Goal: Check status: Check status

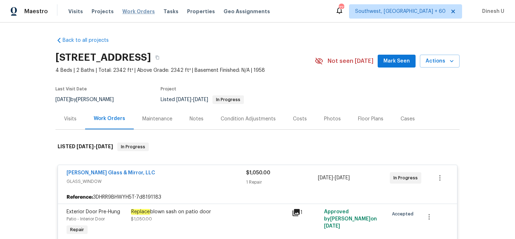
click at [130, 13] on span "Work Orders" at bounding box center [138, 11] width 33 height 7
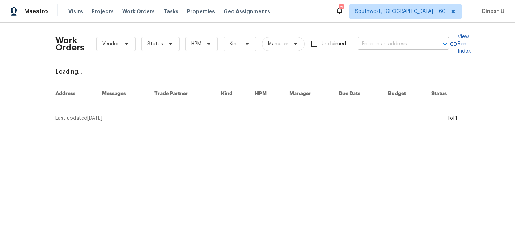
click at [373, 44] on input "text" at bounding box center [394, 44] width 72 height 11
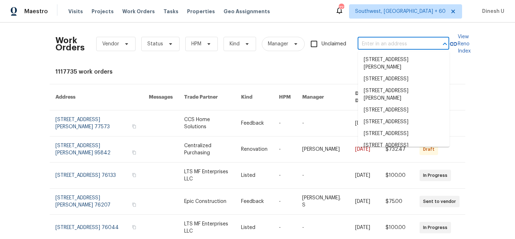
paste input "3510 Powells Crossing Ct, Woodbridge, VA 22193"
type input "3510 Powells Crossing Ct, Woodbridge, VA 22193"
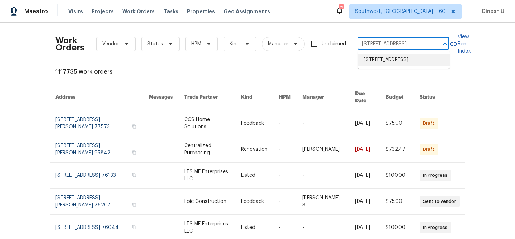
click at [369, 62] on li "3510 Powells Crossing Ct, Woodbridge, VA 22193" at bounding box center [404, 60] width 92 height 12
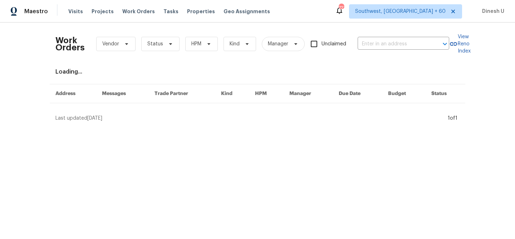
type input "3510 Powells Crossing Ct, Woodbridge, VA 22193"
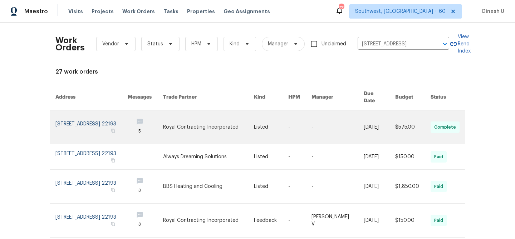
click at [63, 111] on link at bounding box center [91, 128] width 72 height 34
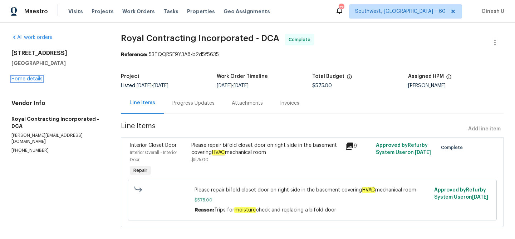
click at [23, 77] on link "Home details" at bounding box center [26, 79] width 31 height 5
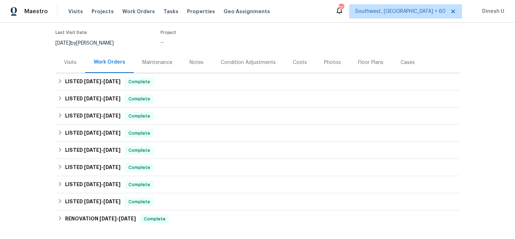
scroll to position [67, 0]
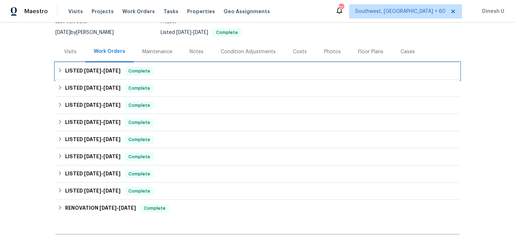
click at [111, 69] on span "7/31/25" at bounding box center [111, 70] width 17 height 5
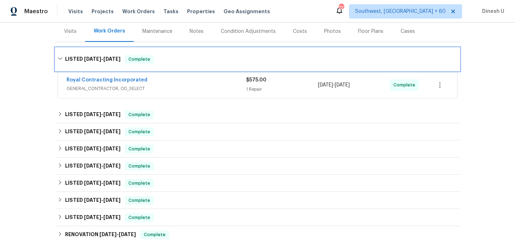
scroll to position [90, 0]
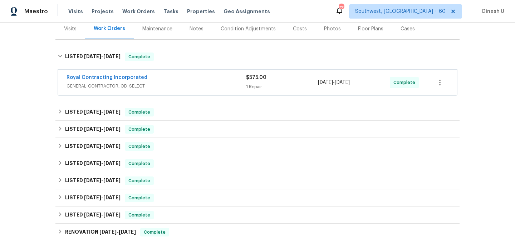
click at [247, 81] on div "$575.00" at bounding box center [282, 77] width 72 height 7
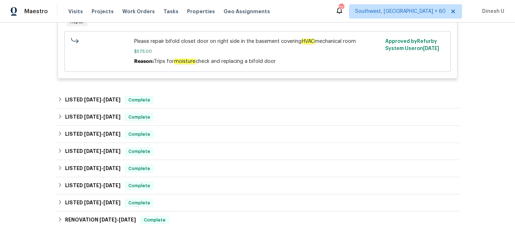
scroll to position [219, 0]
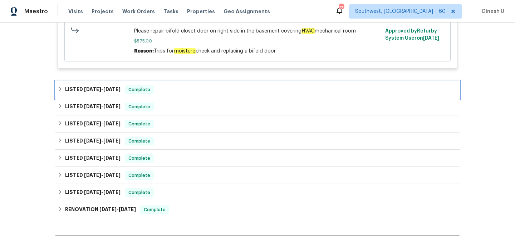
click at [117, 84] on div "LISTED 7/22/25 - 7/22/25 Complete" at bounding box center [257, 89] width 404 height 17
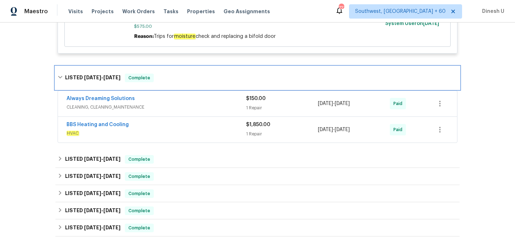
scroll to position [249, 0]
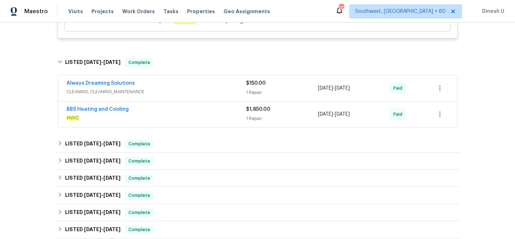
click at [250, 90] on div "1 Repair" at bounding box center [282, 92] width 72 height 7
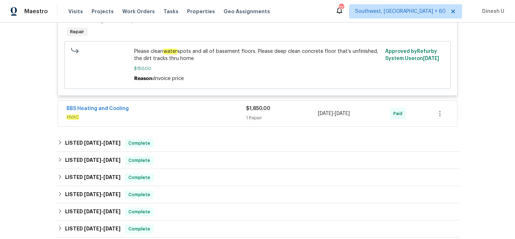
scroll to position [370, 0]
click at [238, 110] on div "BBS Heating and Cooling" at bounding box center [157, 109] width 180 height 9
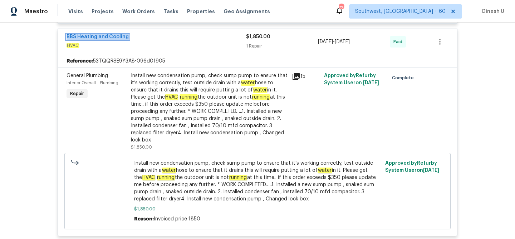
scroll to position [432, 0]
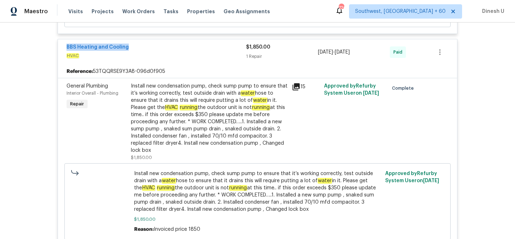
click at [297, 88] on icon at bounding box center [296, 87] width 9 height 9
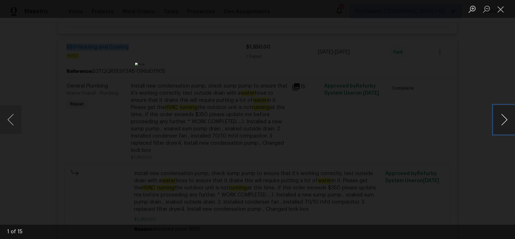
click at [505, 117] on button "Next image" at bounding box center [504, 120] width 21 height 29
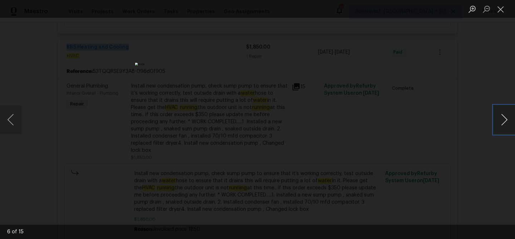
click at [505, 117] on button "Next image" at bounding box center [504, 120] width 21 height 29
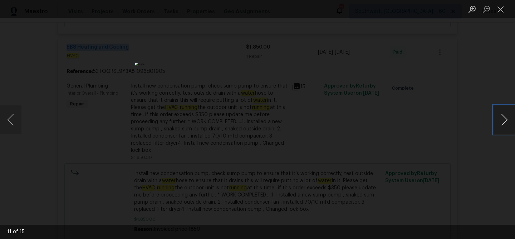
click at [505, 117] on button "Next image" at bounding box center [504, 120] width 21 height 29
click at [501, 7] on button "Close lightbox" at bounding box center [501, 9] width 14 height 13
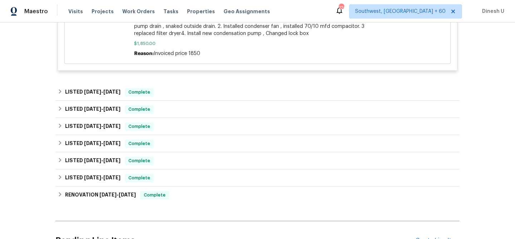
scroll to position [609, 0]
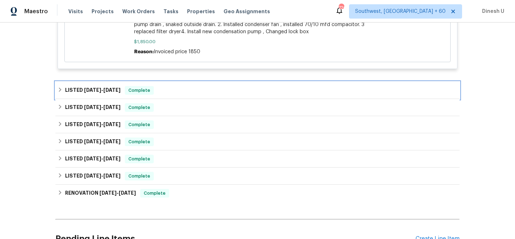
click at [98, 93] on span "7/9/25" at bounding box center [92, 90] width 17 height 5
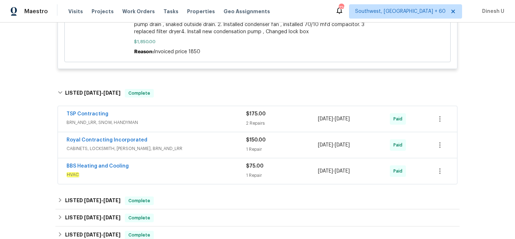
click at [253, 124] on div "2 Repairs" at bounding box center [282, 123] width 72 height 7
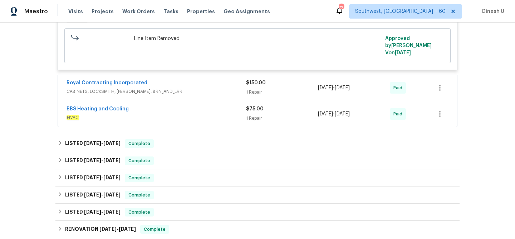
scroll to position [951, 0]
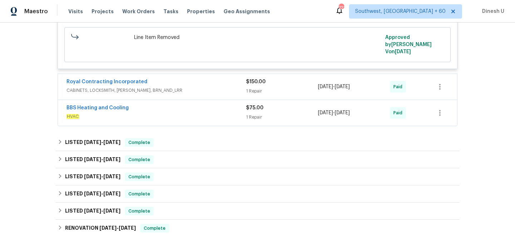
click at [252, 88] on div "1 Repair" at bounding box center [282, 91] width 72 height 7
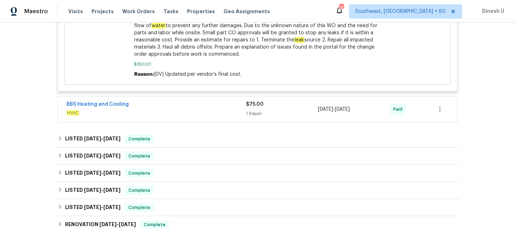
scroll to position [1160, 0]
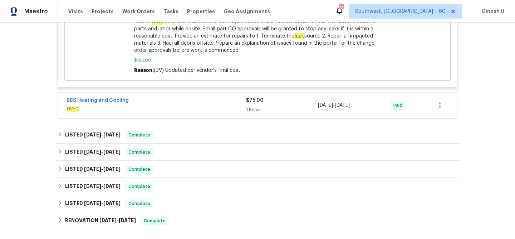
click at [254, 106] on div "1 Repair" at bounding box center [282, 109] width 72 height 7
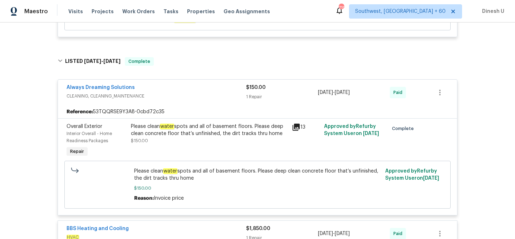
scroll to position [113, 0]
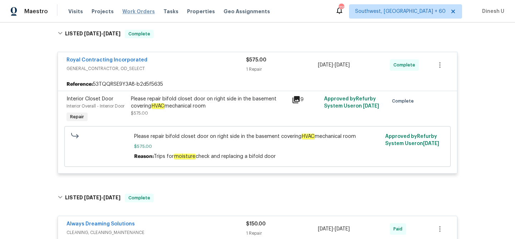
click at [122, 10] on span "Work Orders" at bounding box center [138, 11] width 33 height 7
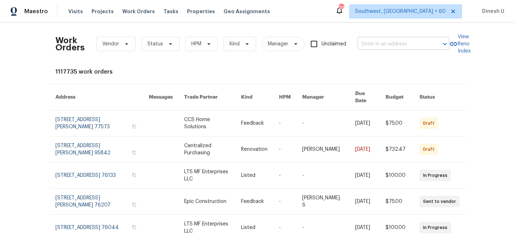
click at [384, 43] on input "text" at bounding box center [394, 44] width 72 height 11
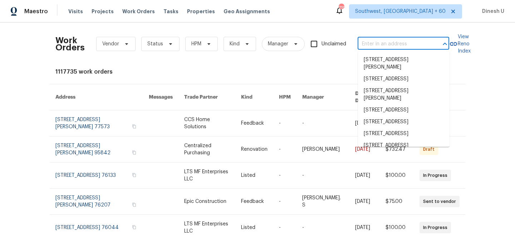
paste input "3510 Powells Crossing Ct, Woodbridge, VA 22193"
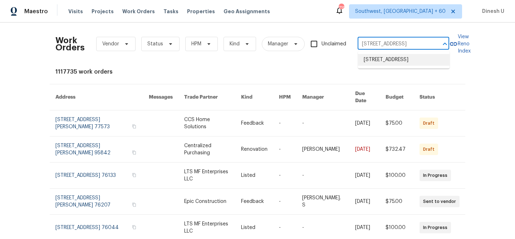
type input "3510 Powells Crossing Ct, Woodbridge, VA 22193"
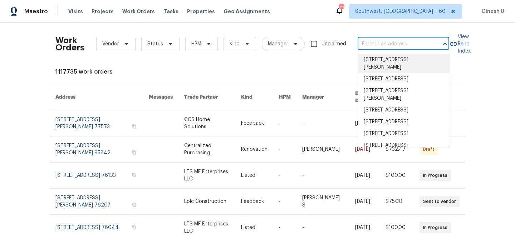
scroll to position [0, 0]
click at [391, 42] on input "text" at bounding box center [394, 44] width 72 height 11
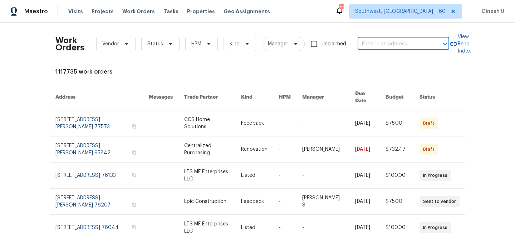
paste input "700 W La Veta Ave Orange true H7, CA 92868"
type input "700 W La Veta Ave"
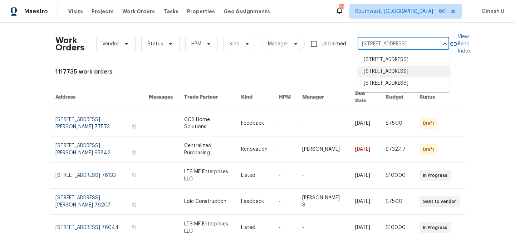
click at [390, 78] on li "700 W La Veta Ave Unit H7, Orange, CA 92868" at bounding box center [404, 72] width 92 height 12
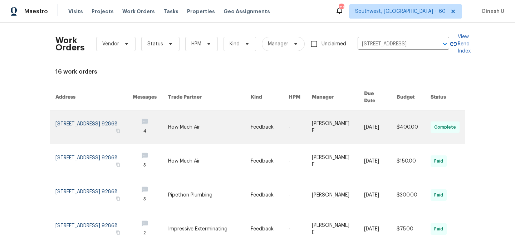
click at [71, 123] on link at bounding box center [93, 128] width 77 height 34
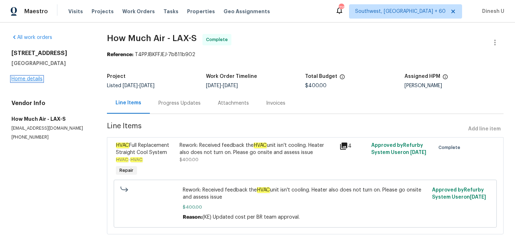
click at [27, 79] on link "Home details" at bounding box center [26, 79] width 31 height 5
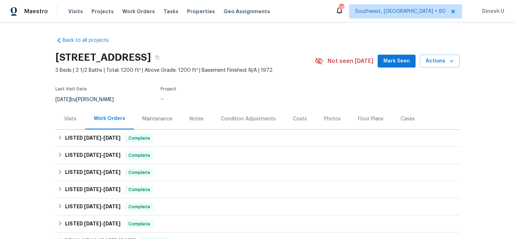
scroll to position [63, 0]
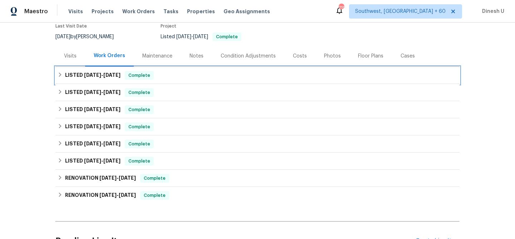
click at [86, 74] on span "9/4/25" at bounding box center [92, 75] width 17 height 5
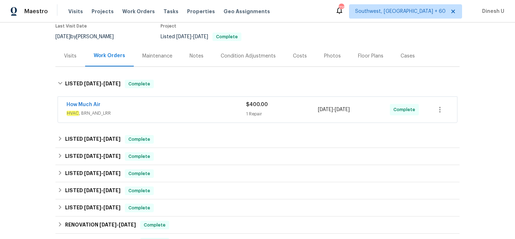
click at [255, 113] on div "1 Repair" at bounding box center [282, 114] width 72 height 7
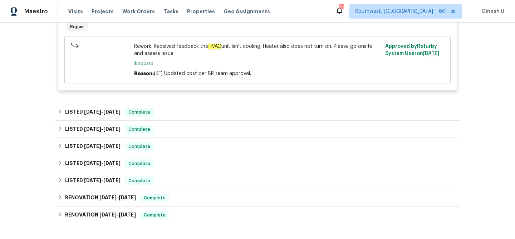
scroll to position [238, 0]
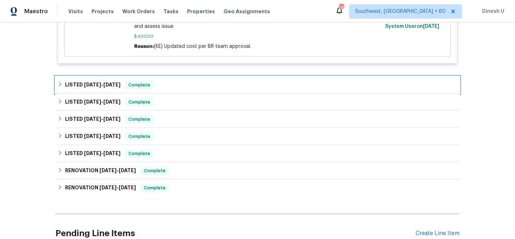
click at [113, 82] on h6 "LISTED 8/26/25 - 8/28/25" at bounding box center [92, 85] width 55 height 9
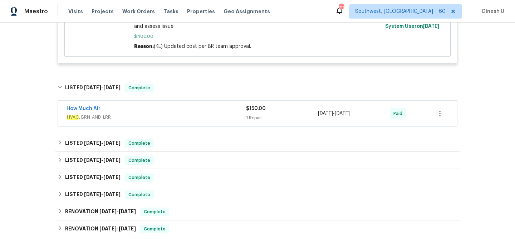
click at [257, 112] on div "$150.00" at bounding box center [282, 108] width 72 height 7
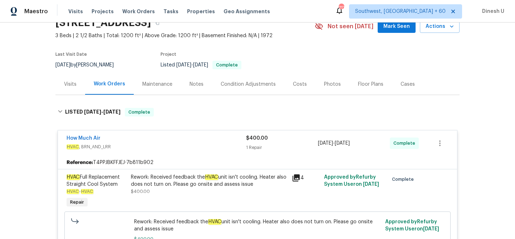
scroll to position [0, 0]
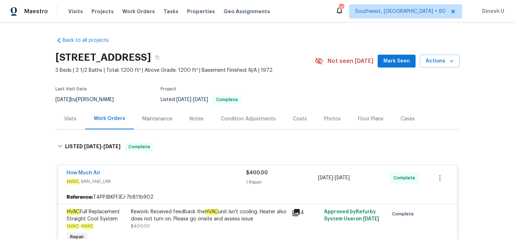
click at [70, 119] on div "Visits" at bounding box center [70, 119] width 13 height 7
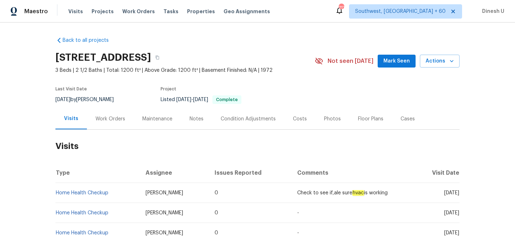
click at [108, 118] on div "Work Orders" at bounding box center [111, 119] width 30 height 7
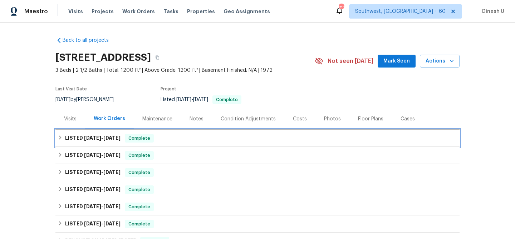
click at [118, 136] on span "9/5/25" at bounding box center [111, 138] width 17 height 5
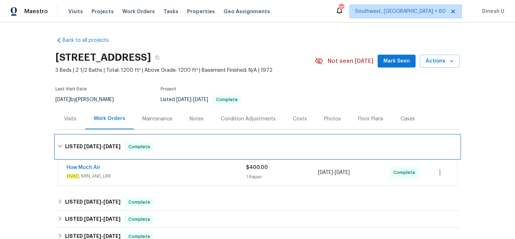
scroll to position [75, 0]
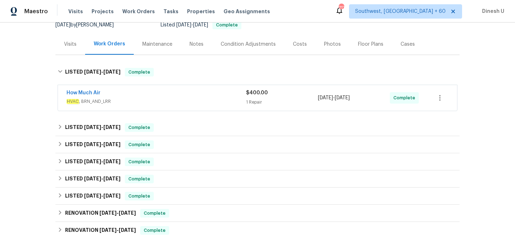
click at [261, 101] on div "1 Repair" at bounding box center [282, 102] width 72 height 7
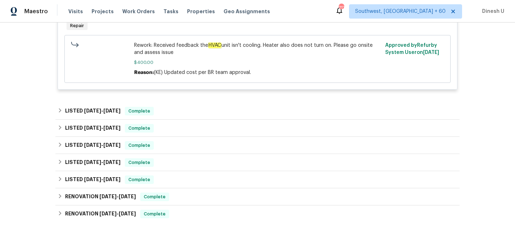
scroll to position [259, 0]
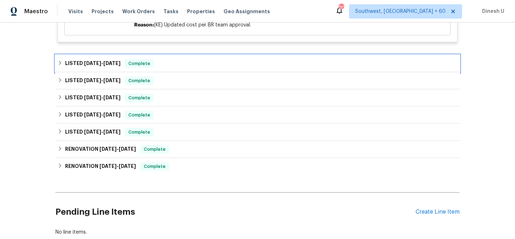
click at [121, 67] on h6 "LISTED 8/26/25 - 8/28/25" at bounding box center [92, 63] width 55 height 9
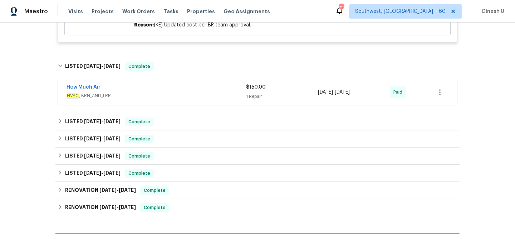
click at [256, 95] on div "1 Repair" at bounding box center [282, 96] width 72 height 7
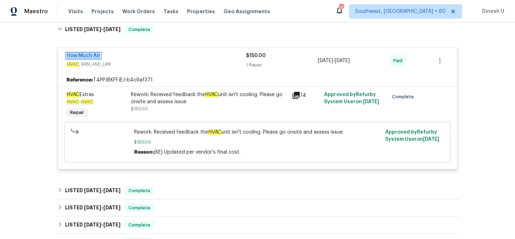
scroll to position [328, 0]
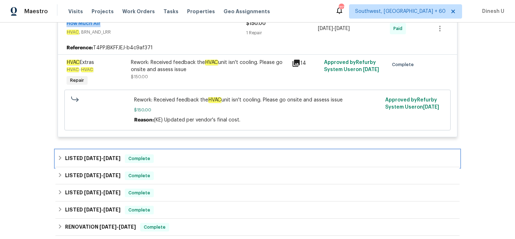
click at [121, 155] on div "LISTED 7/30/25 - 7/31/25 Complete" at bounding box center [257, 158] width 404 height 17
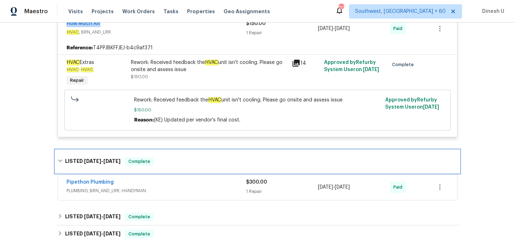
scroll to position [364, 0]
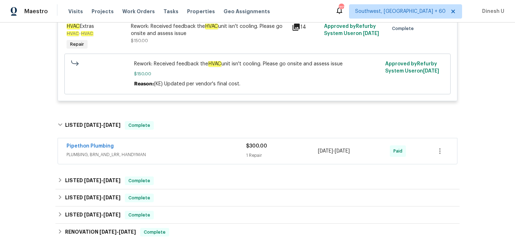
click at [246, 155] on span "PLUMBING, BRN_AND_LRR, HANDYMAN" at bounding box center [157, 154] width 180 height 7
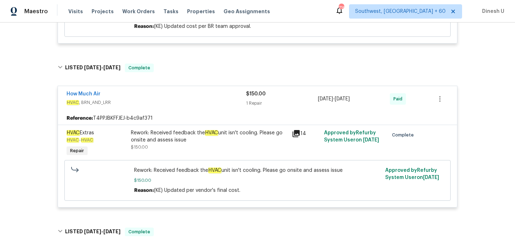
scroll to position [258, 0]
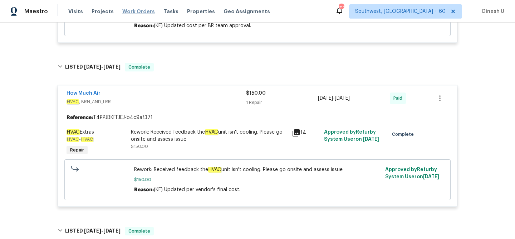
click at [127, 9] on span "Work Orders" at bounding box center [138, 11] width 33 height 7
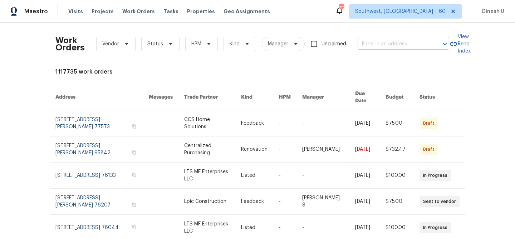
click at [385, 44] on input "text" at bounding box center [394, 44] width 72 height 11
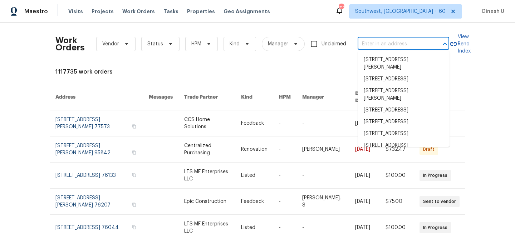
paste input "448 Northam Dr, North Brunswick, NJ 08902"
type input "448 Northam Dr, North Brunswick, NJ 08902"
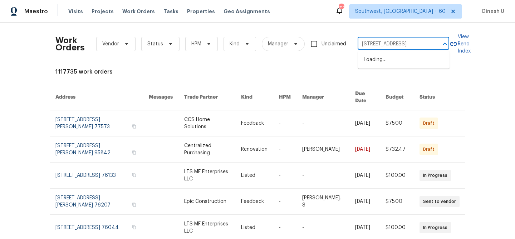
scroll to position [0, 37]
click at [379, 62] on li "448 Northam Dr, North Brunswick, NJ 08902" at bounding box center [404, 60] width 92 height 12
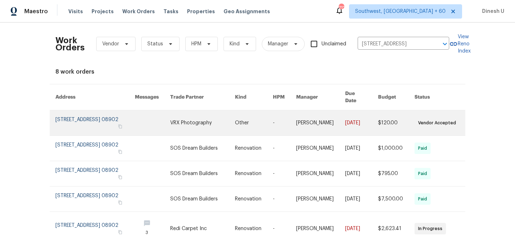
click at [67, 112] on link at bounding box center [94, 123] width 79 height 25
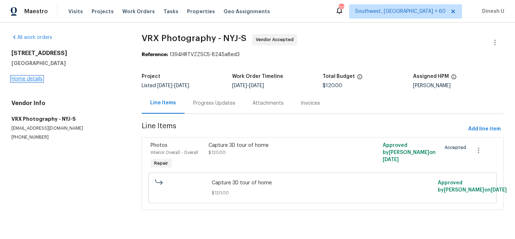
click at [35, 78] on link "Home details" at bounding box center [26, 79] width 31 height 5
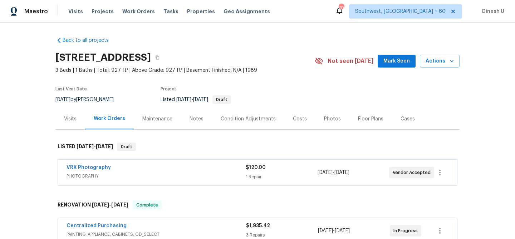
click at [71, 116] on div "Visits" at bounding box center [70, 119] width 13 height 7
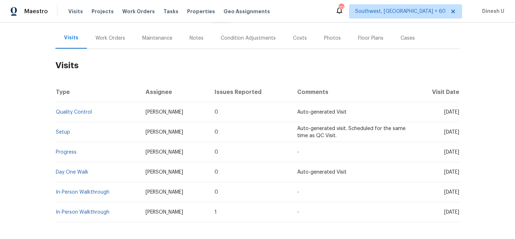
scroll to position [113, 0]
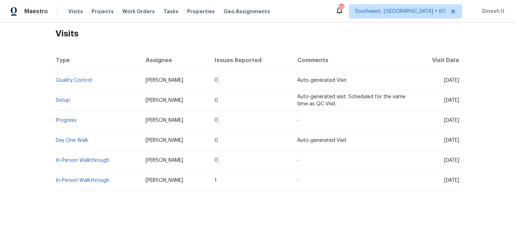
click at [64, 97] on td "Setup" at bounding box center [97, 101] width 84 height 20
click at [64, 102] on link "Setup" at bounding box center [63, 100] width 14 height 5
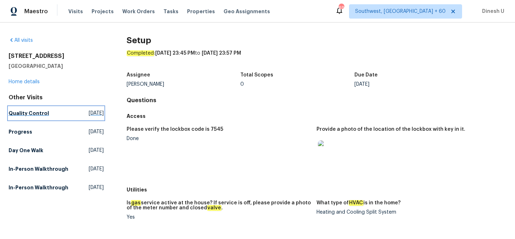
click at [89, 114] on span "Sat, Aug 30 2025" at bounding box center [96, 113] width 15 height 7
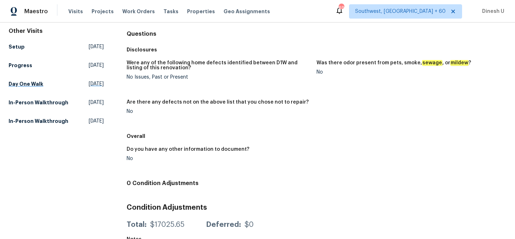
scroll to position [62, 0]
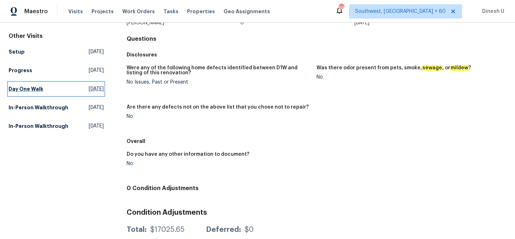
click at [89, 89] on span "Fri, Aug 08 2025" at bounding box center [96, 89] width 15 height 7
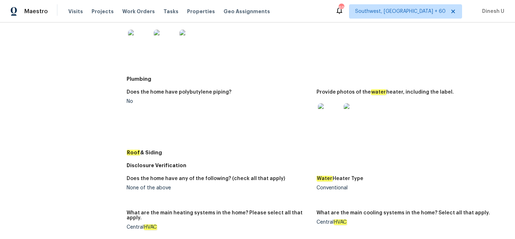
scroll to position [266, 0]
click at [360, 114] on img at bounding box center [355, 115] width 23 height 23
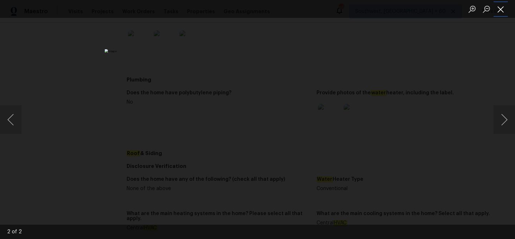
click at [501, 9] on button "Close lightbox" at bounding box center [501, 9] width 14 height 13
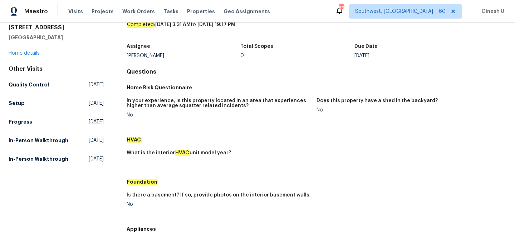
scroll to position [30, 0]
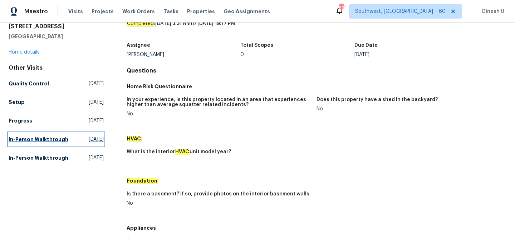
click at [89, 140] on span "Sat, Jun 14 2025" at bounding box center [96, 139] width 15 height 7
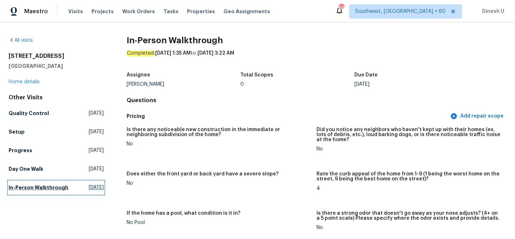
click at [89, 189] on span "Thu, Jun 05 2025" at bounding box center [96, 187] width 15 height 7
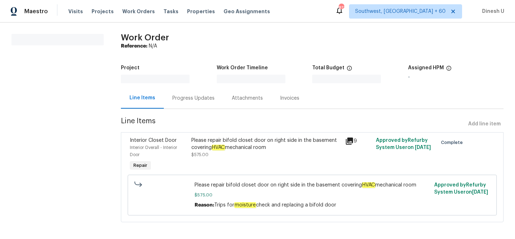
click at [189, 105] on div "Progress Updates" at bounding box center [193, 98] width 59 height 21
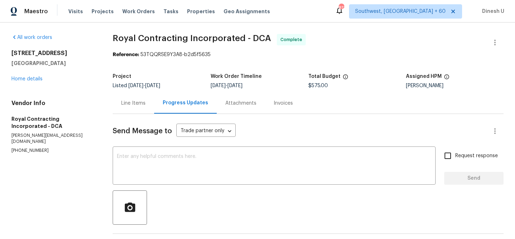
click at [128, 101] on div "Line Items" at bounding box center [133, 103] width 24 height 7
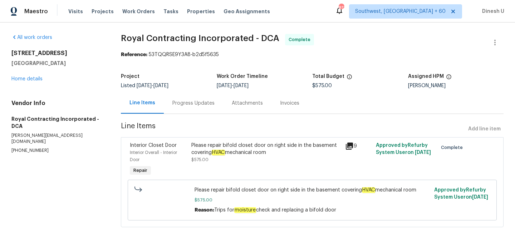
click at [347, 146] on icon at bounding box center [349, 146] width 7 height 7
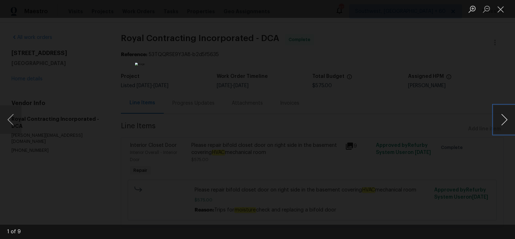
click at [506, 118] on button "Next image" at bounding box center [504, 120] width 21 height 29
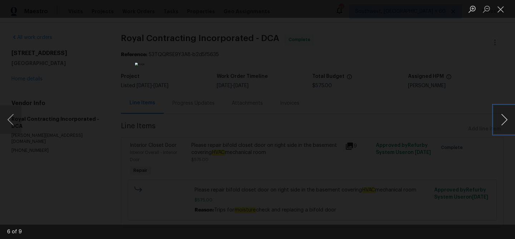
click at [506, 118] on button "Next image" at bounding box center [504, 120] width 21 height 29
click at [504, 11] on button "Close lightbox" at bounding box center [501, 9] width 14 height 13
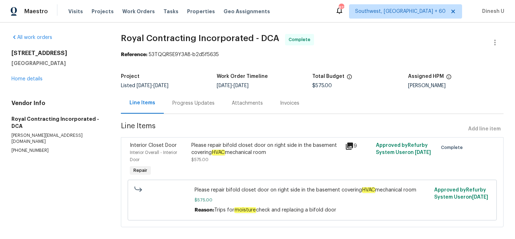
scroll to position [9, 0]
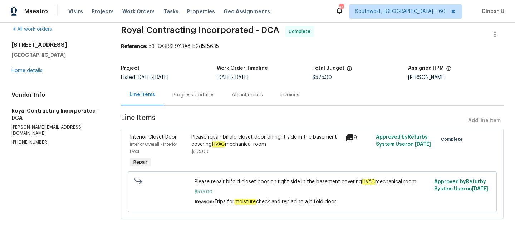
click at [283, 136] on div "Please repair bifold closet door on right side in the basement covering HVAC me…" at bounding box center [266, 141] width 150 height 14
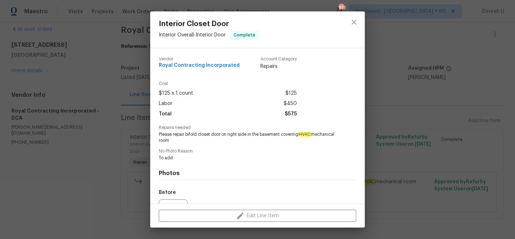
drag, startPoint x: 186, startPoint y: 134, endPoint x: 258, endPoint y: 146, distance: 72.8
click at [258, 146] on div "Vendor Royal Contracting Incorporated Account Category Repairs Cost $125 x 1 co…" at bounding box center [258, 165] width 198 height 228
copy span "bifold closet door on right side in the basement covering HVAC mechanical room"
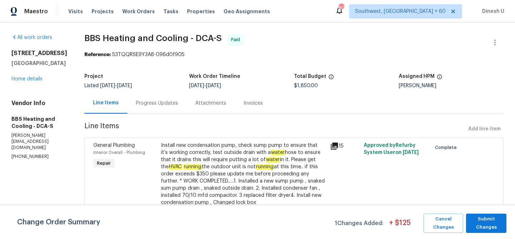
click at [179, 99] on div "Progress Updates" at bounding box center [156, 103] width 59 height 21
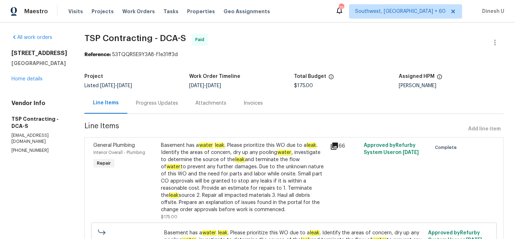
click at [148, 102] on div "Progress Updates" at bounding box center [157, 103] width 42 height 7
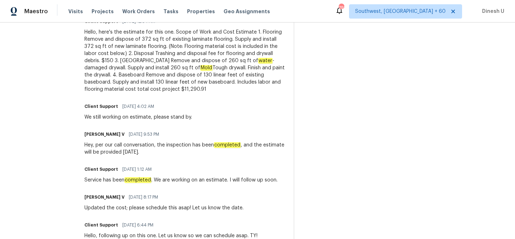
scroll to position [334, 0]
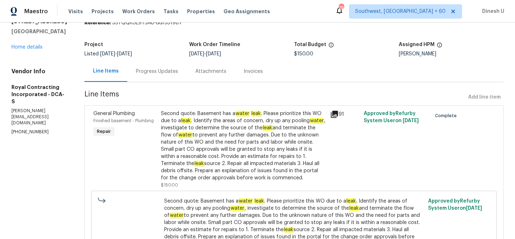
scroll to position [34, 0]
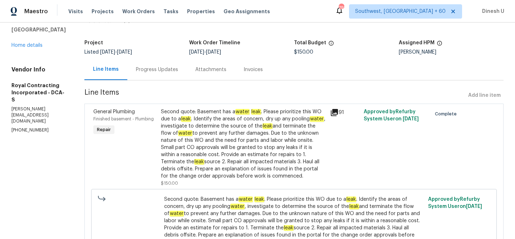
click at [170, 63] on div "Progress Updates" at bounding box center [156, 69] width 59 height 21
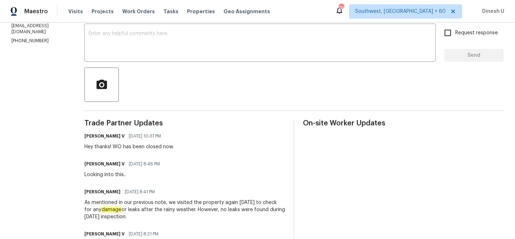
scroll to position [118, 0]
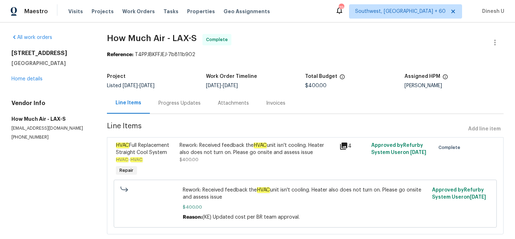
click at [178, 103] on div "Progress Updates" at bounding box center [180, 103] width 42 height 7
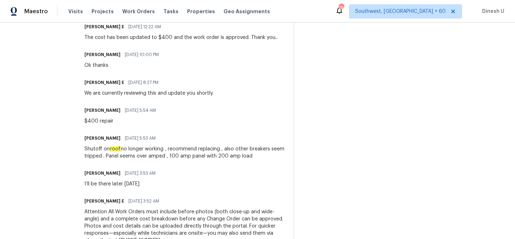
scroll to position [233, 0]
drag, startPoint x: 84, startPoint y: 149, endPoint x: 120, endPoint y: 147, distance: 35.8
click at [121, 147] on div "Shutoff on roof no longer working , recommend replacing , also other breakers s…" at bounding box center [184, 152] width 201 height 14
copy div "Shutoff on roof"
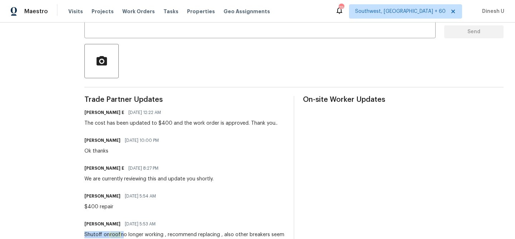
scroll to position [147, 0]
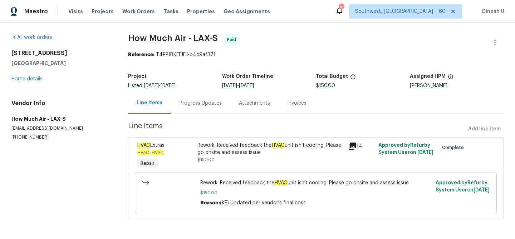
click at [181, 103] on div "Progress Updates" at bounding box center [201, 103] width 42 height 7
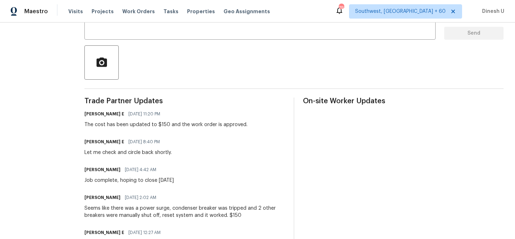
scroll to position [136, 0]
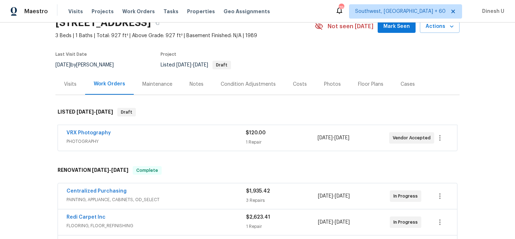
scroll to position [40, 0]
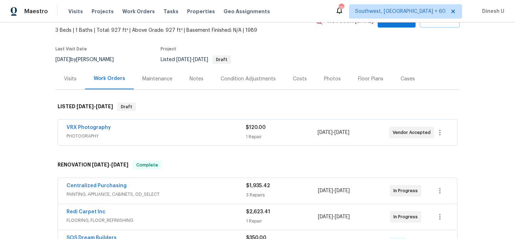
click at [254, 136] on div "1 Repair" at bounding box center [282, 136] width 72 height 7
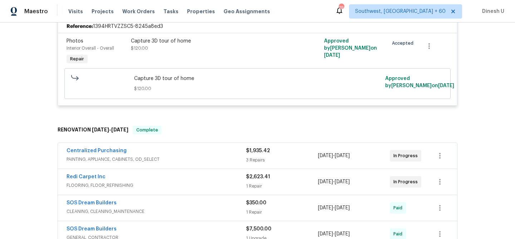
scroll to position [196, 0]
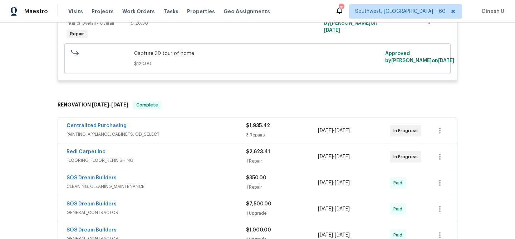
click at [252, 133] on div "3 Repairs" at bounding box center [282, 135] width 72 height 7
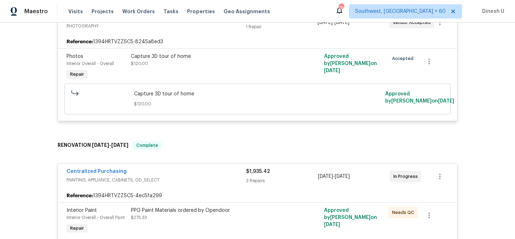
scroll to position [212, 0]
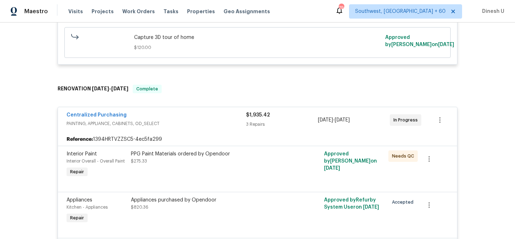
click at [252, 124] on div "3 Repairs" at bounding box center [282, 124] width 72 height 7
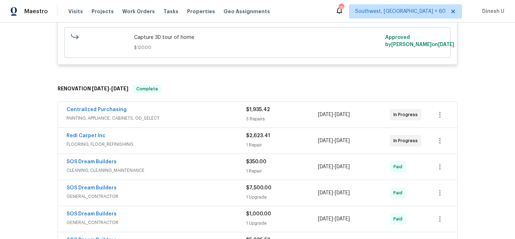
click at [253, 123] on div "Centralized Purchasing PAINTING, APPLIANCE, CABINETS, OD_SELECT $1,935.42 3 Rep…" at bounding box center [257, 115] width 399 height 26
click at [249, 115] on div "$1,935.42 3 Repairs" at bounding box center [282, 114] width 72 height 17
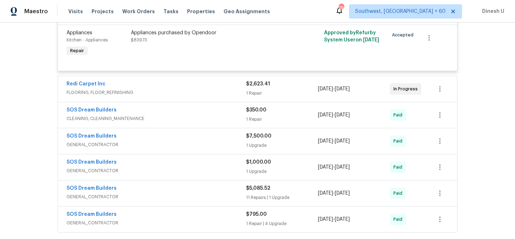
scroll to position [443, 0]
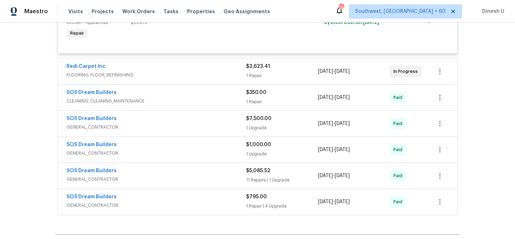
click at [262, 72] on div "$2,623.41 1 Repair" at bounding box center [282, 71] width 72 height 17
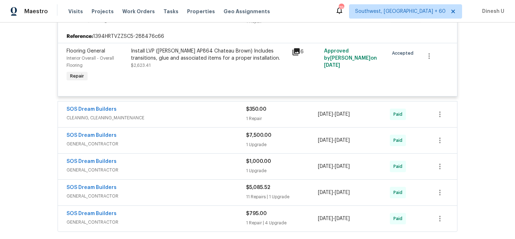
scroll to position [499, 0]
click at [255, 117] on div "1 Repair" at bounding box center [282, 118] width 72 height 7
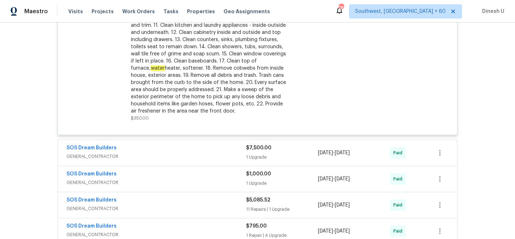
scroll to position [703, 0]
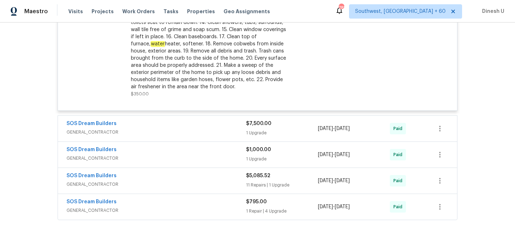
click at [251, 135] on div "1 Upgrade" at bounding box center [282, 133] width 72 height 7
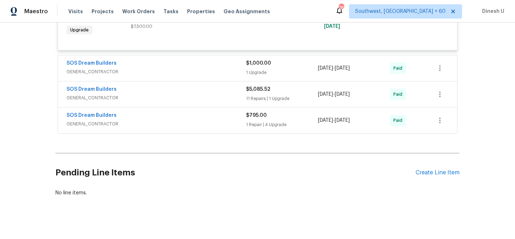
scroll to position [856, 0]
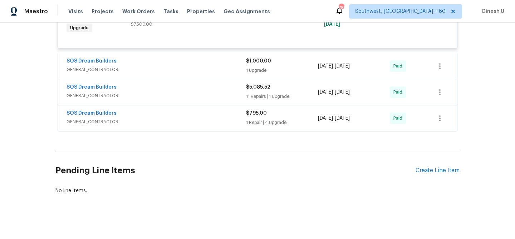
click at [253, 66] on div "$1,000.00 1 Upgrade" at bounding box center [282, 66] width 72 height 17
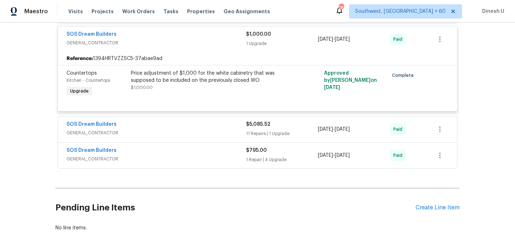
scroll to position [889, 0]
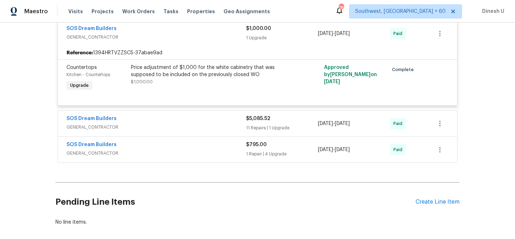
click at [264, 127] on div "11 Repairs | 1 Upgrade" at bounding box center [282, 128] width 72 height 7
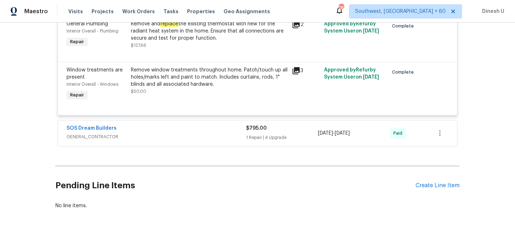
scroll to position [1791, 0]
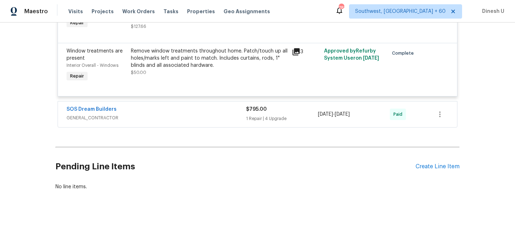
click at [260, 113] on div "$795.00 1 Repair | 4 Upgrade" at bounding box center [282, 114] width 72 height 17
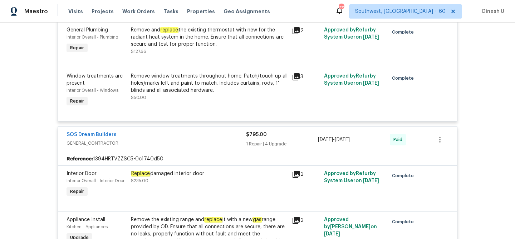
scroll to position [1735, 0]
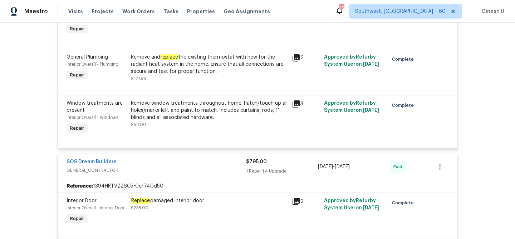
click at [293, 62] on icon at bounding box center [296, 57] width 7 height 7
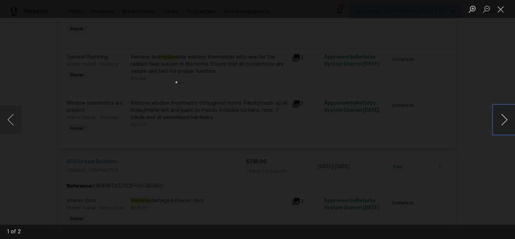
click at [506, 121] on button "Next image" at bounding box center [504, 120] width 21 height 29
click at [502, 7] on button "Close lightbox" at bounding box center [501, 9] width 14 height 13
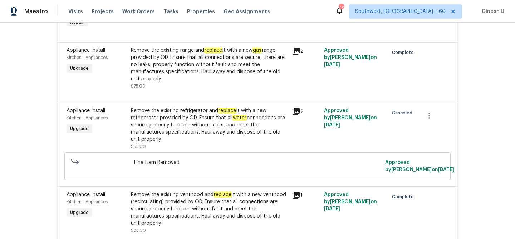
scroll to position [1920, 0]
